Goal: Transaction & Acquisition: Purchase product/service

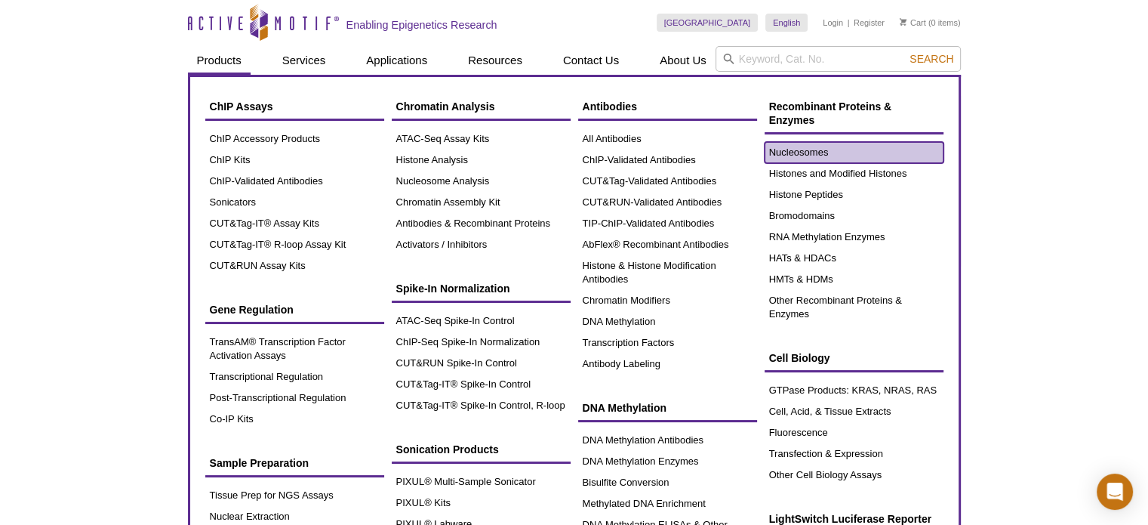
click at [773, 153] on link "Nucleosomes" at bounding box center [854, 152] width 179 height 21
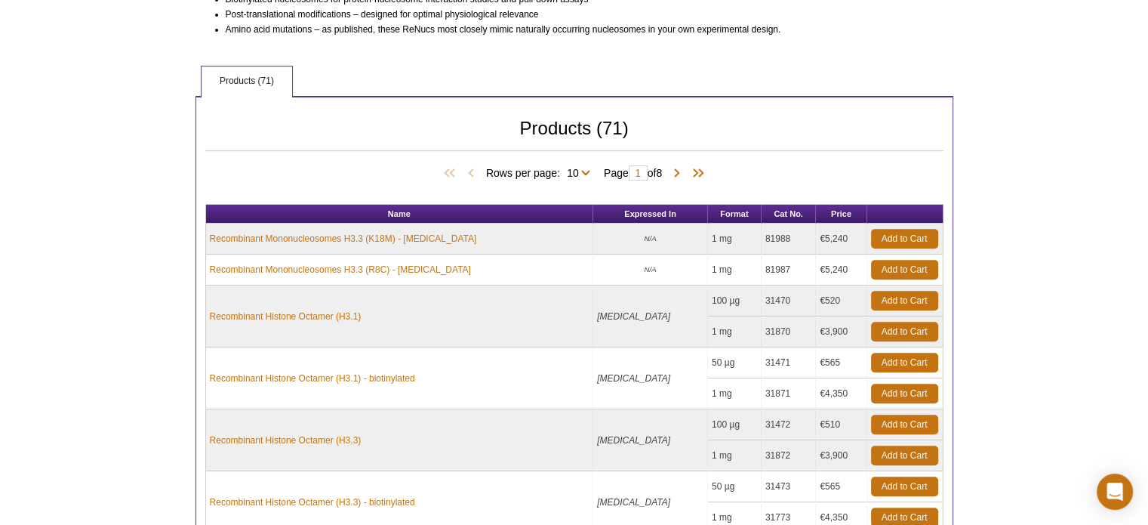
scroll to position [604, 0]
click at [907, 234] on link "Add to Cart" at bounding box center [904, 238] width 67 height 20
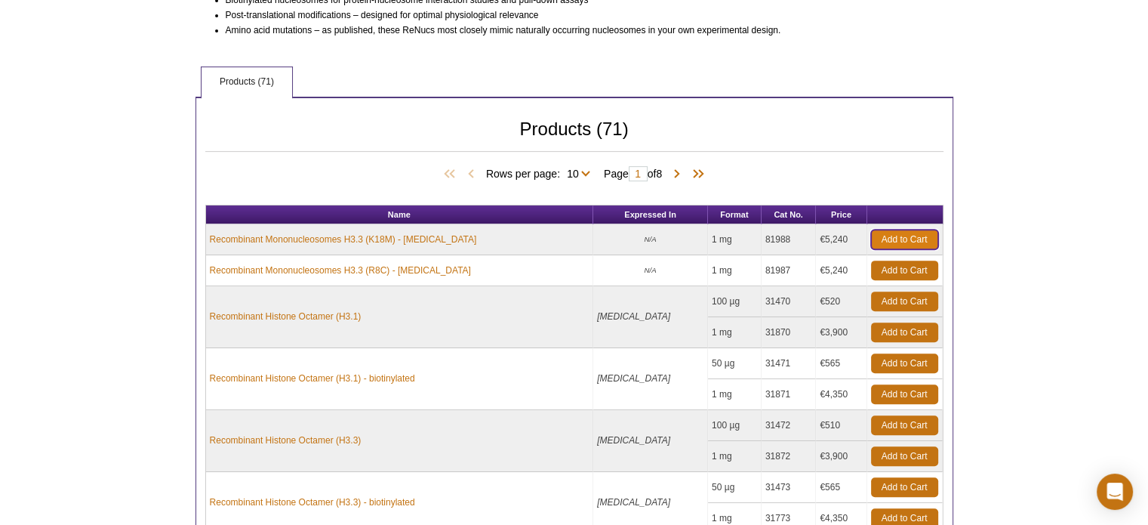
scroll to position [582, 0]
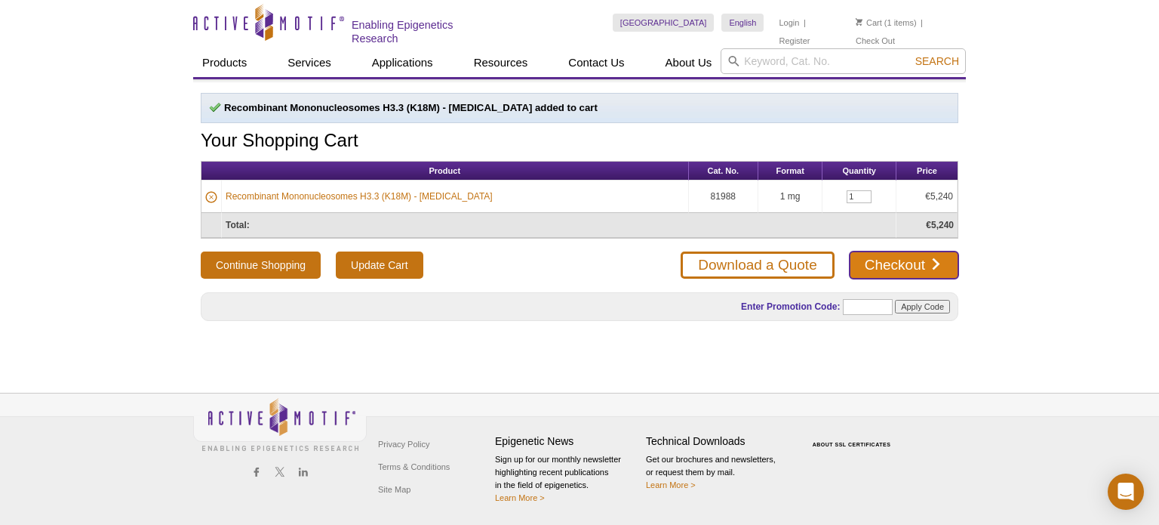
click at [873, 263] on link "Checkout" at bounding box center [904, 264] width 109 height 27
